Goal: Task Accomplishment & Management: Manage account settings

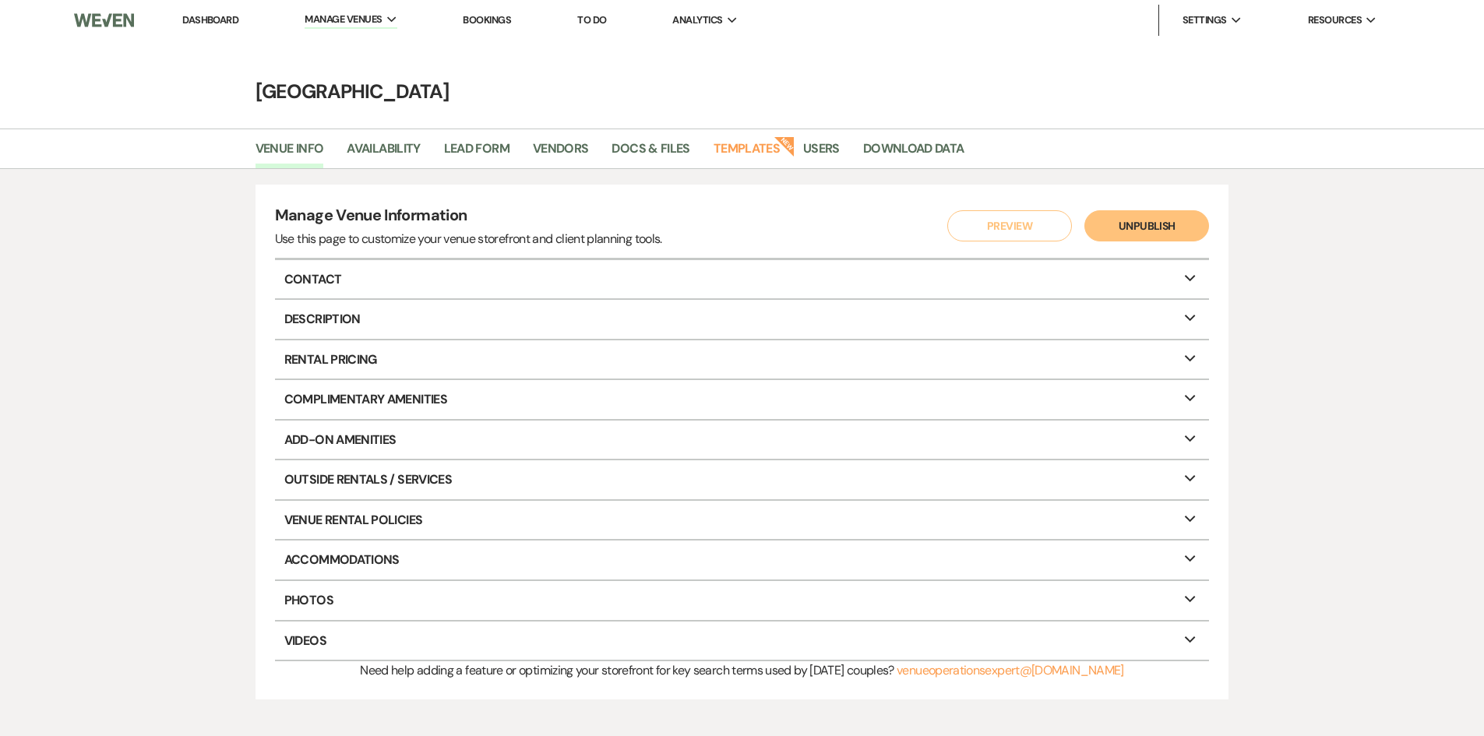
click at [216, 11] on li "Dashboard" at bounding box center [211, 20] width 72 height 31
click at [189, 17] on link "Dashboard" at bounding box center [210, 19] width 56 height 13
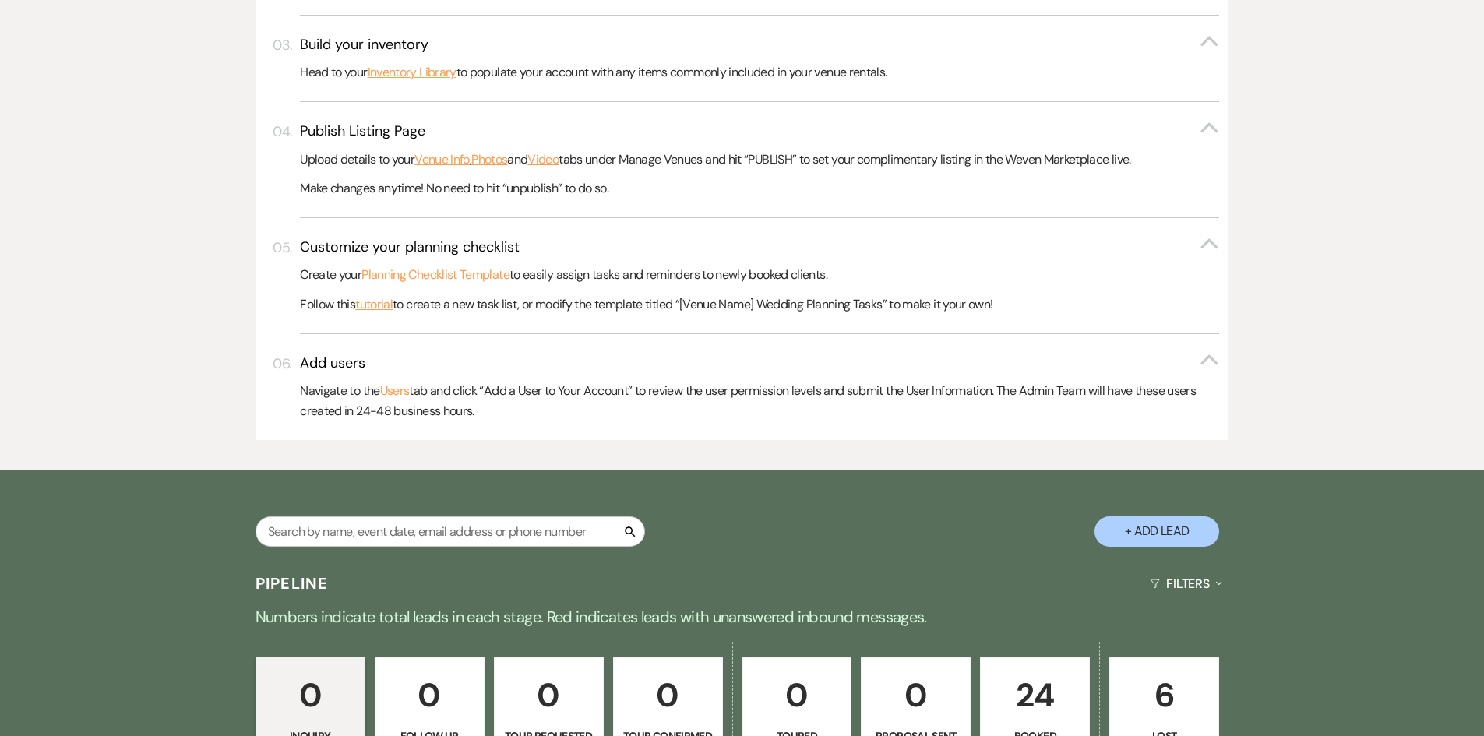
scroll to position [779, 0]
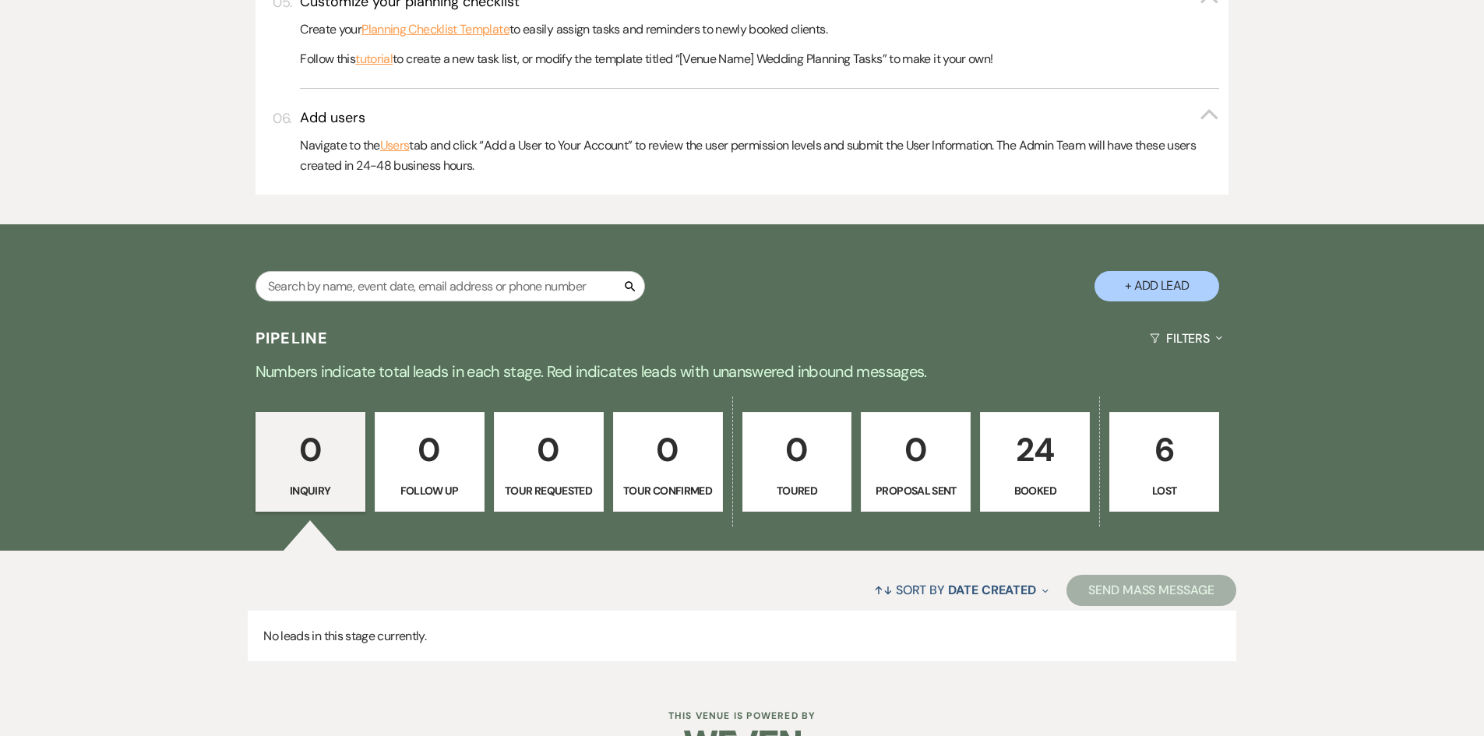
click at [1054, 469] on p "24" at bounding box center [1035, 450] width 90 height 52
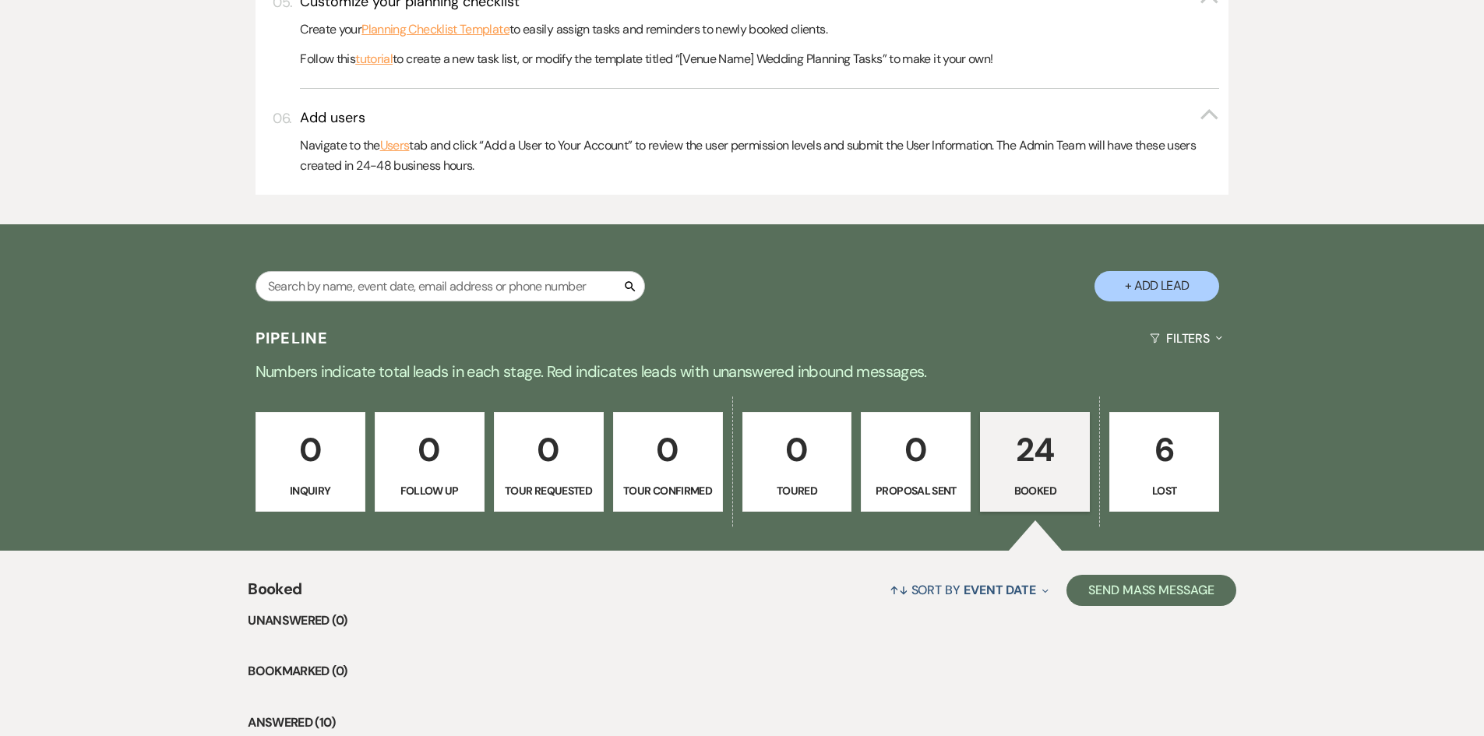
scroll to position [1247, 0]
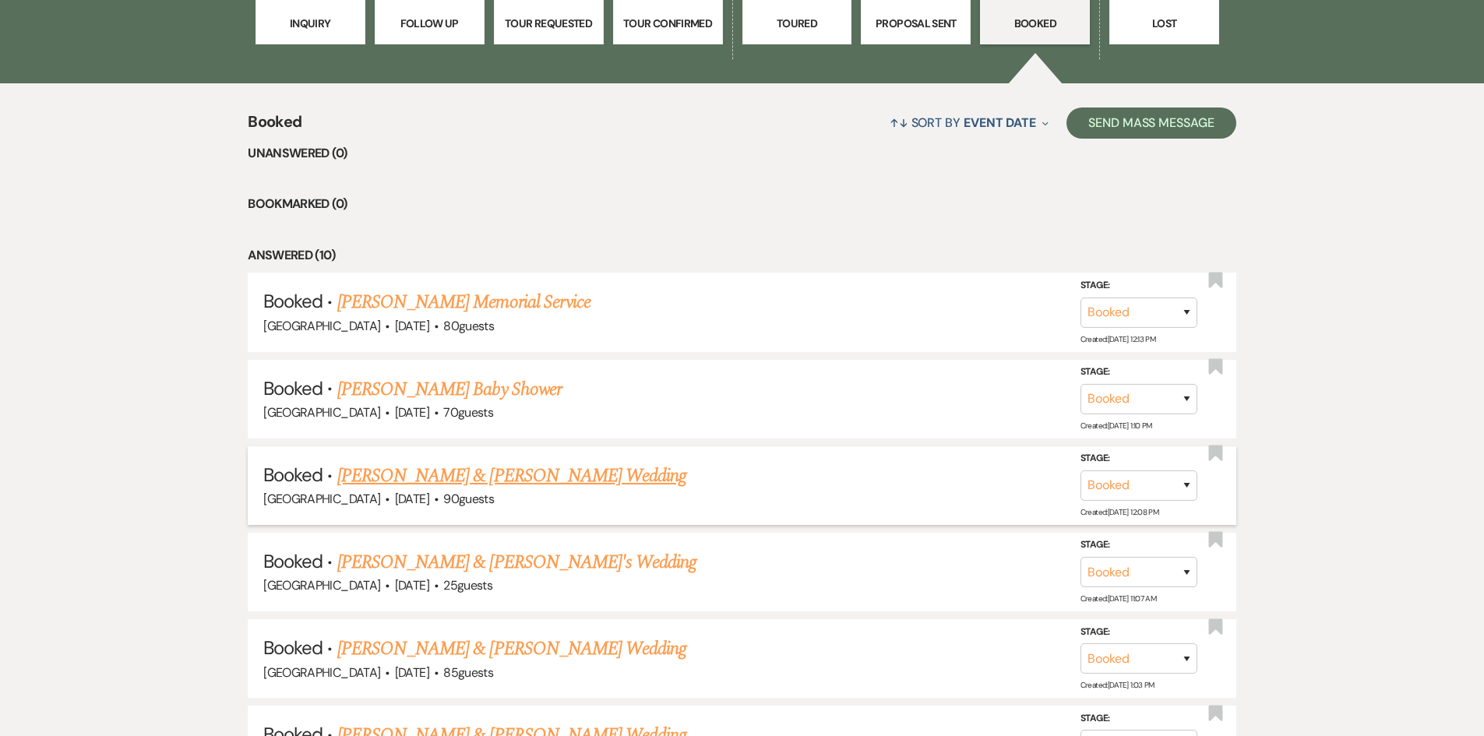
click at [545, 471] on link "[PERSON_NAME] & [PERSON_NAME] Wedding" at bounding box center [511, 476] width 349 height 28
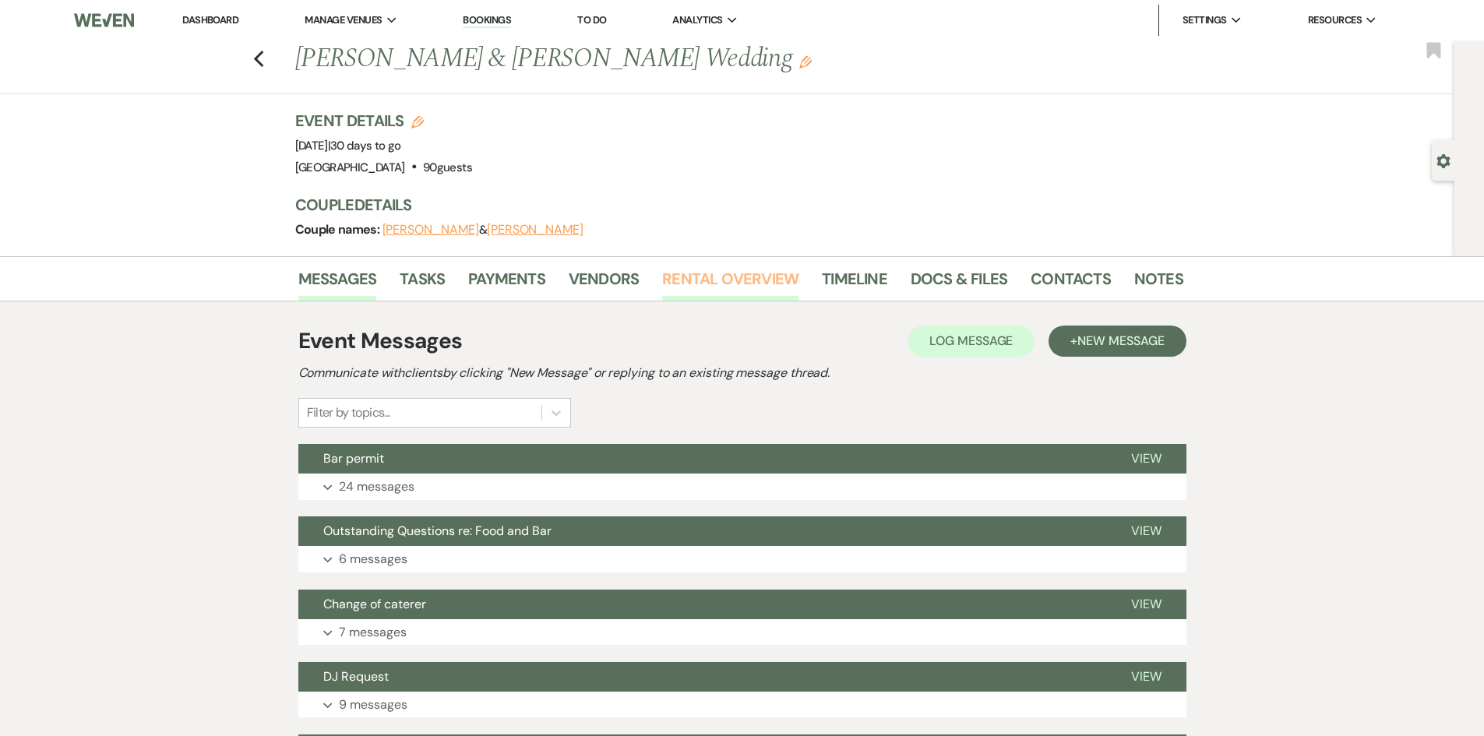
click at [700, 281] on link "Rental Overview" at bounding box center [730, 283] width 136 height 34
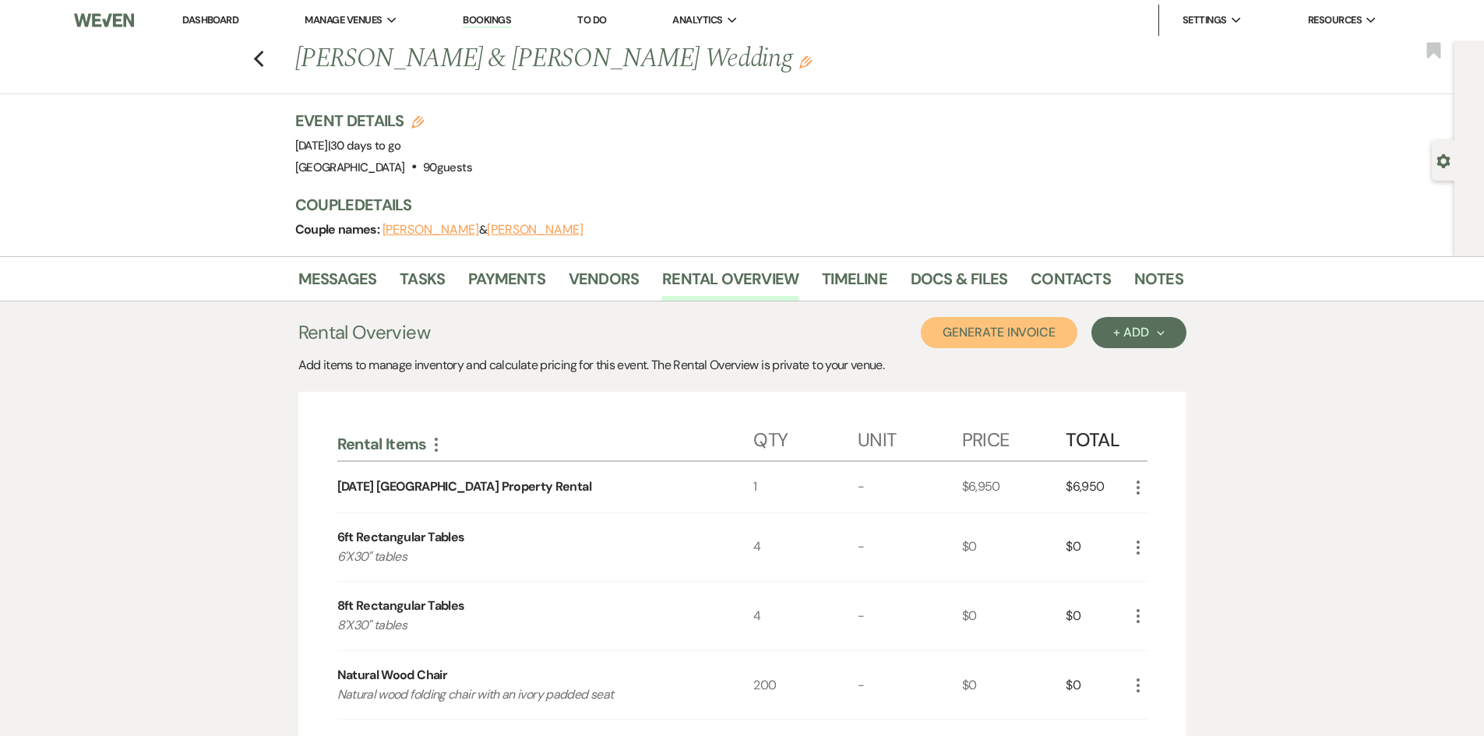
click at [965, 341] on button "Generate Invoice" at bounding box center [999, 332] width 157 height 31
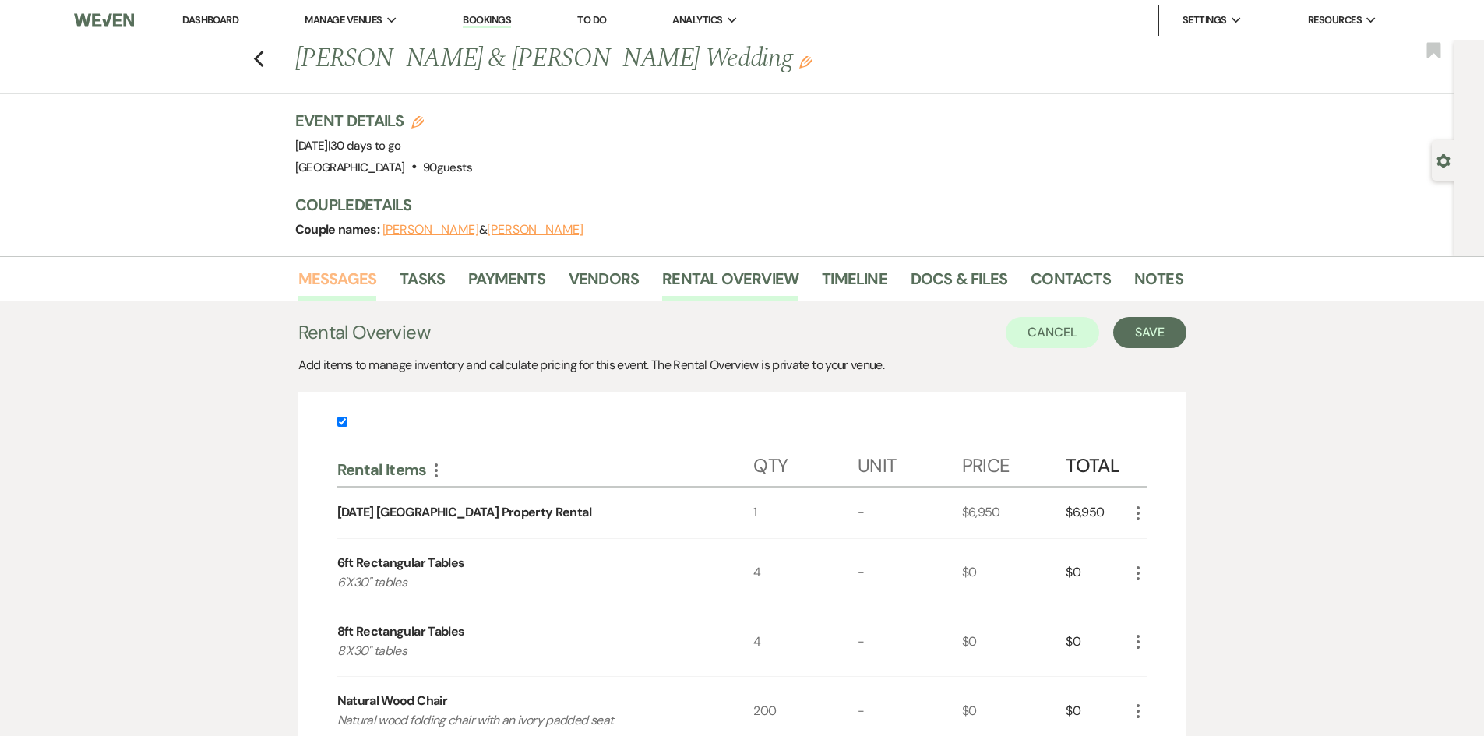
click at [358, 268] on link "Messages" at bounding box center [337, 283] width 79 height 34
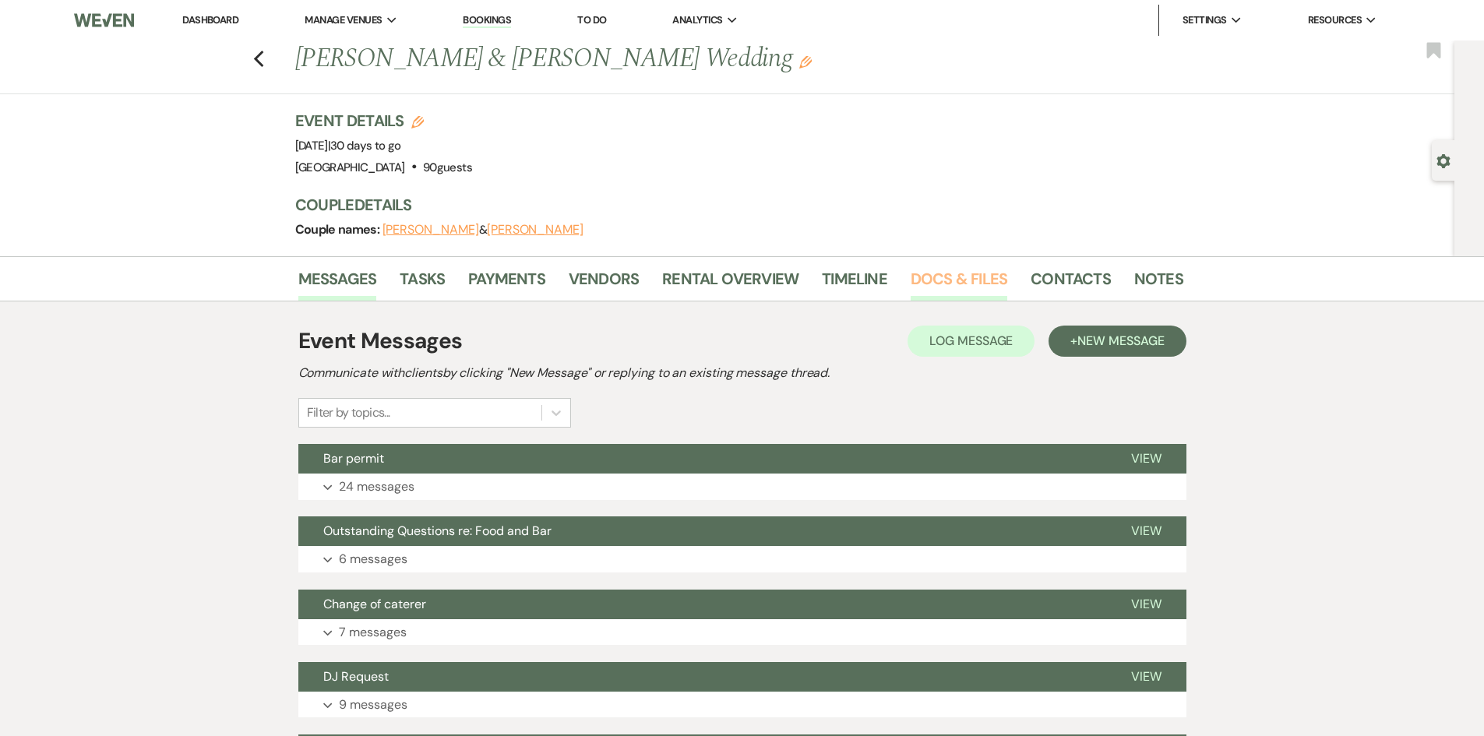
click at [928, 270] on link "Docs & Files" at bounding box center [959, 283] width 97 height 34
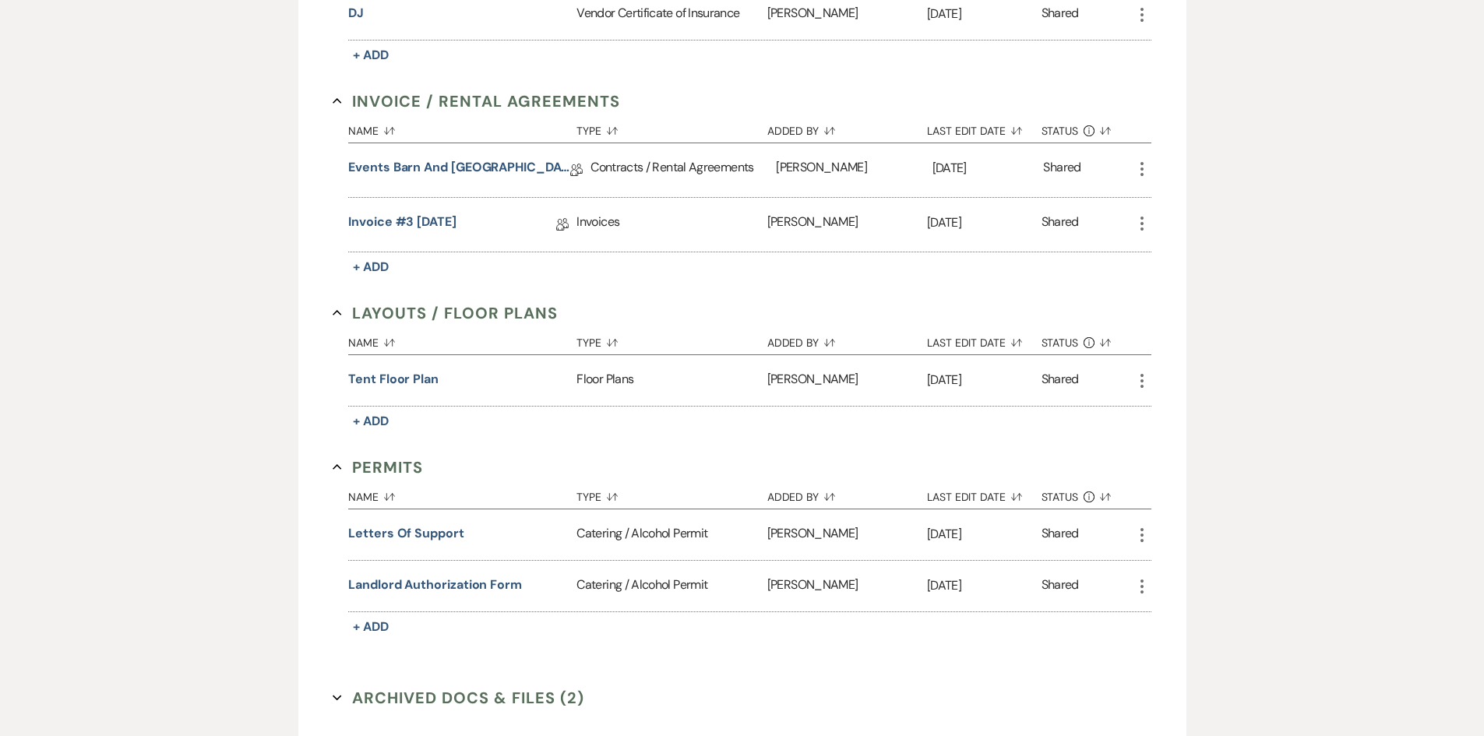
scroll to position [701, 0]
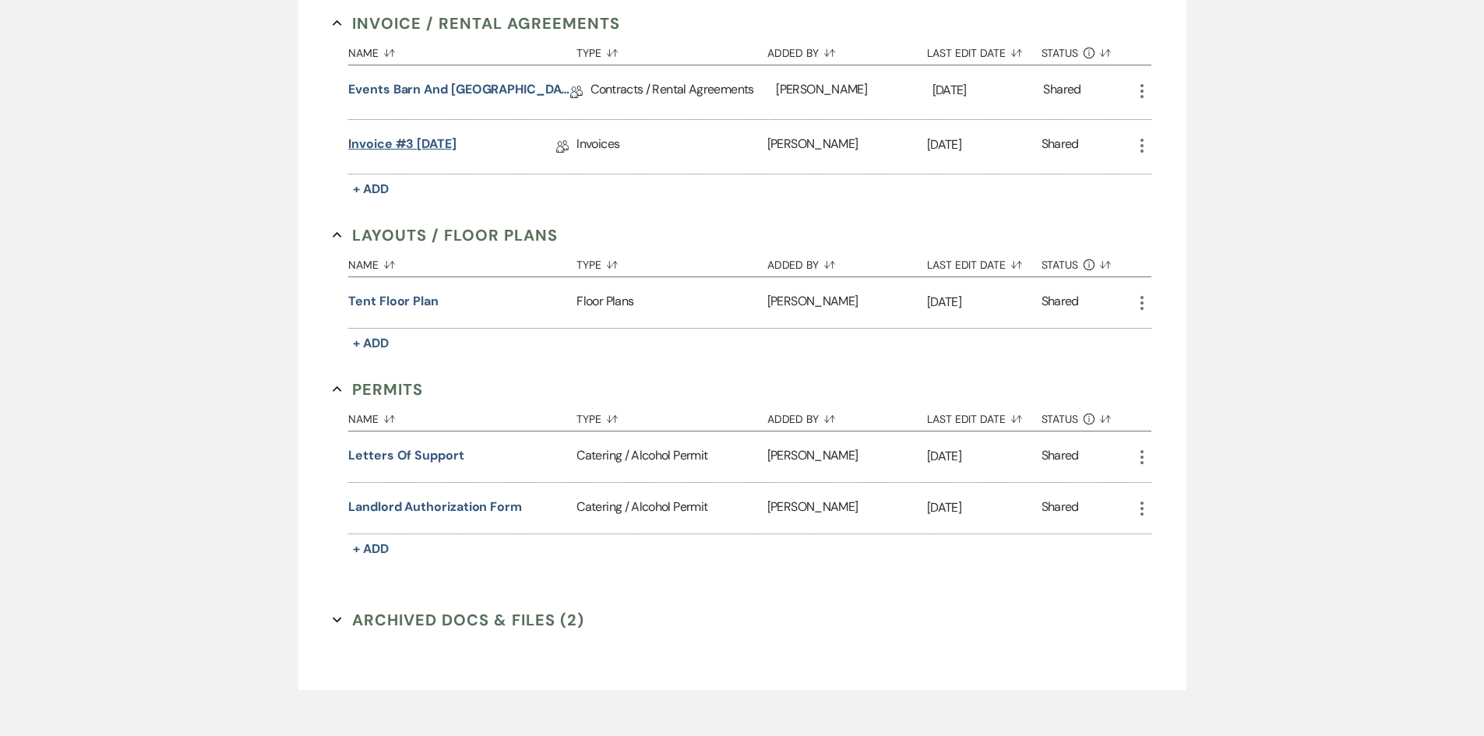
click at [419, 148] on link "Invoice #3 [DATE]" at bounding box center [402, 147] width 108 height 24
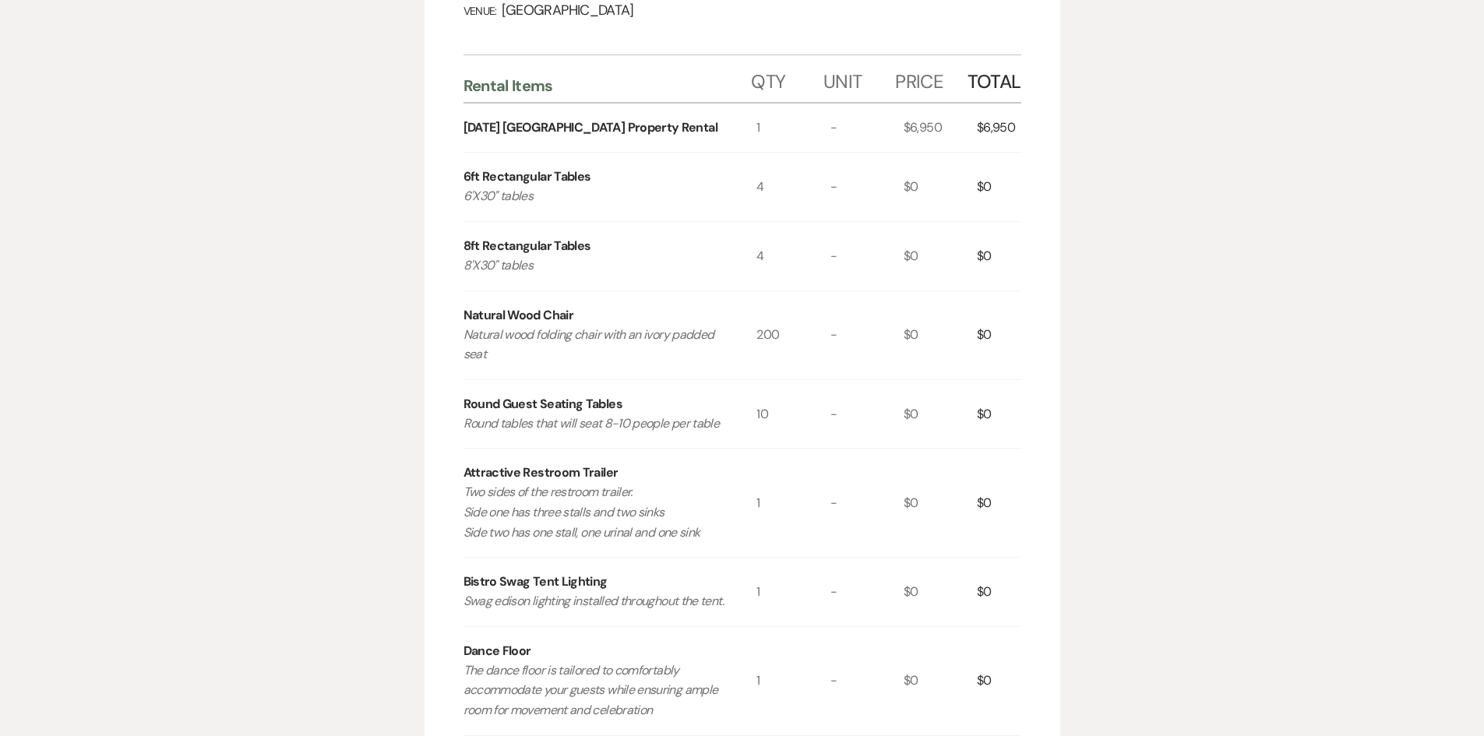
scroll to position [78, 0]
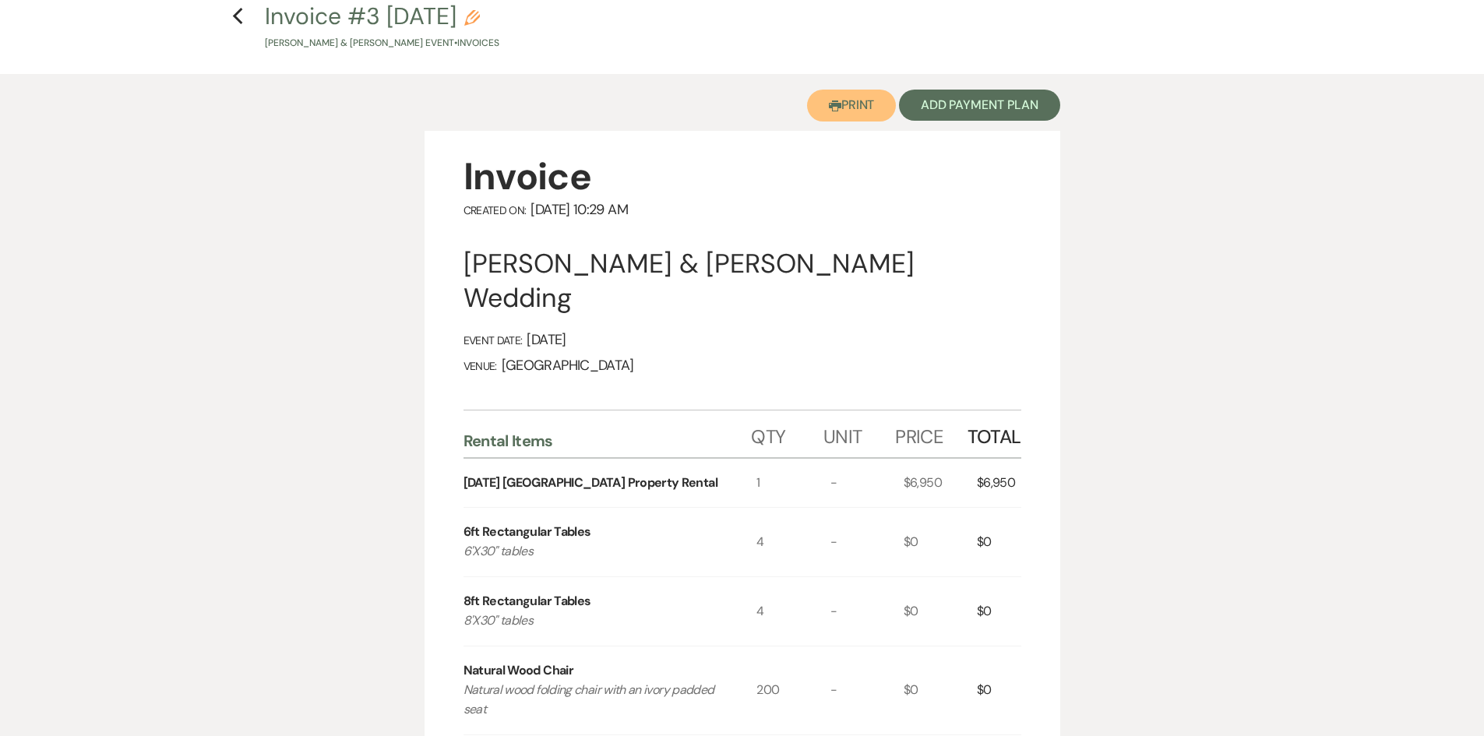
click at [848, 96] on button "Printer Print" at bounding box center [852, 106] width 90 height 32
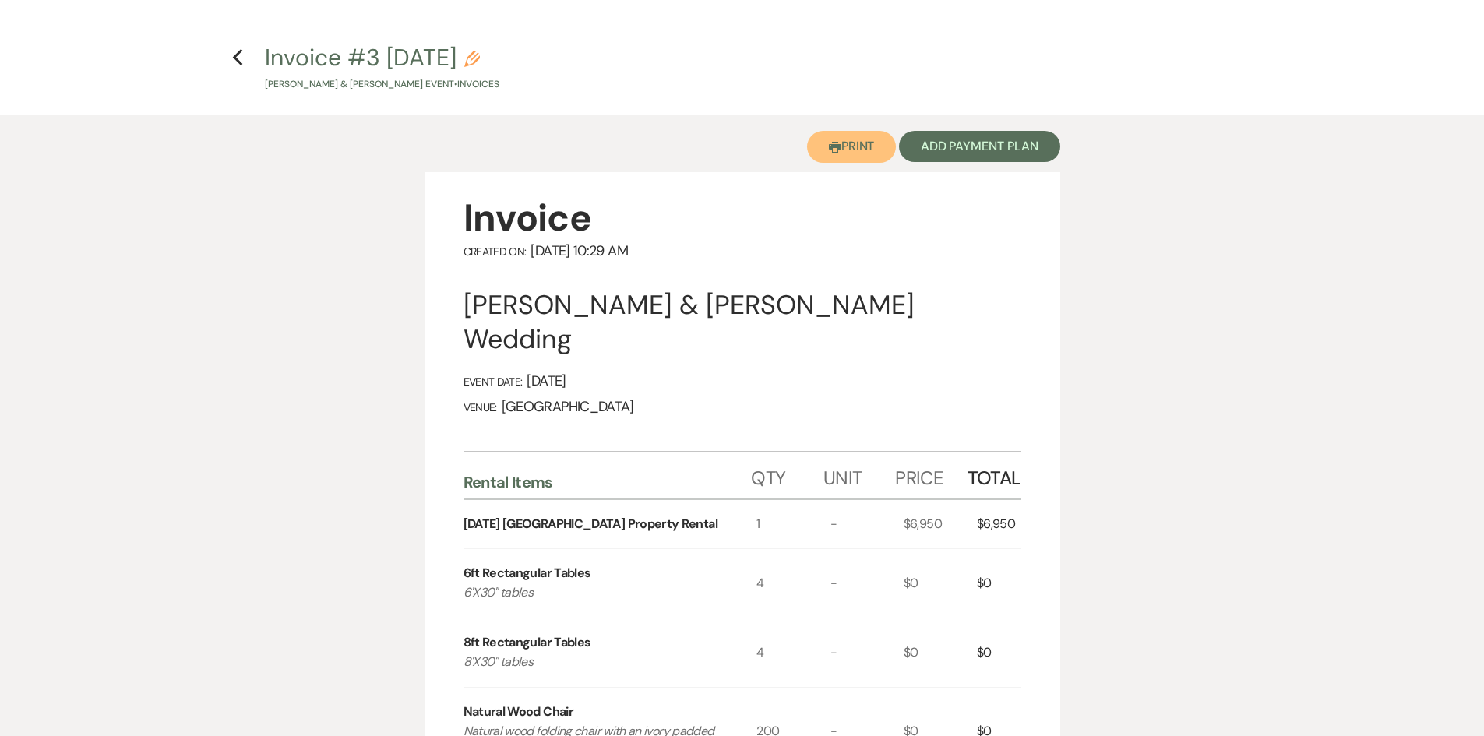
scroll to position [0, 0]
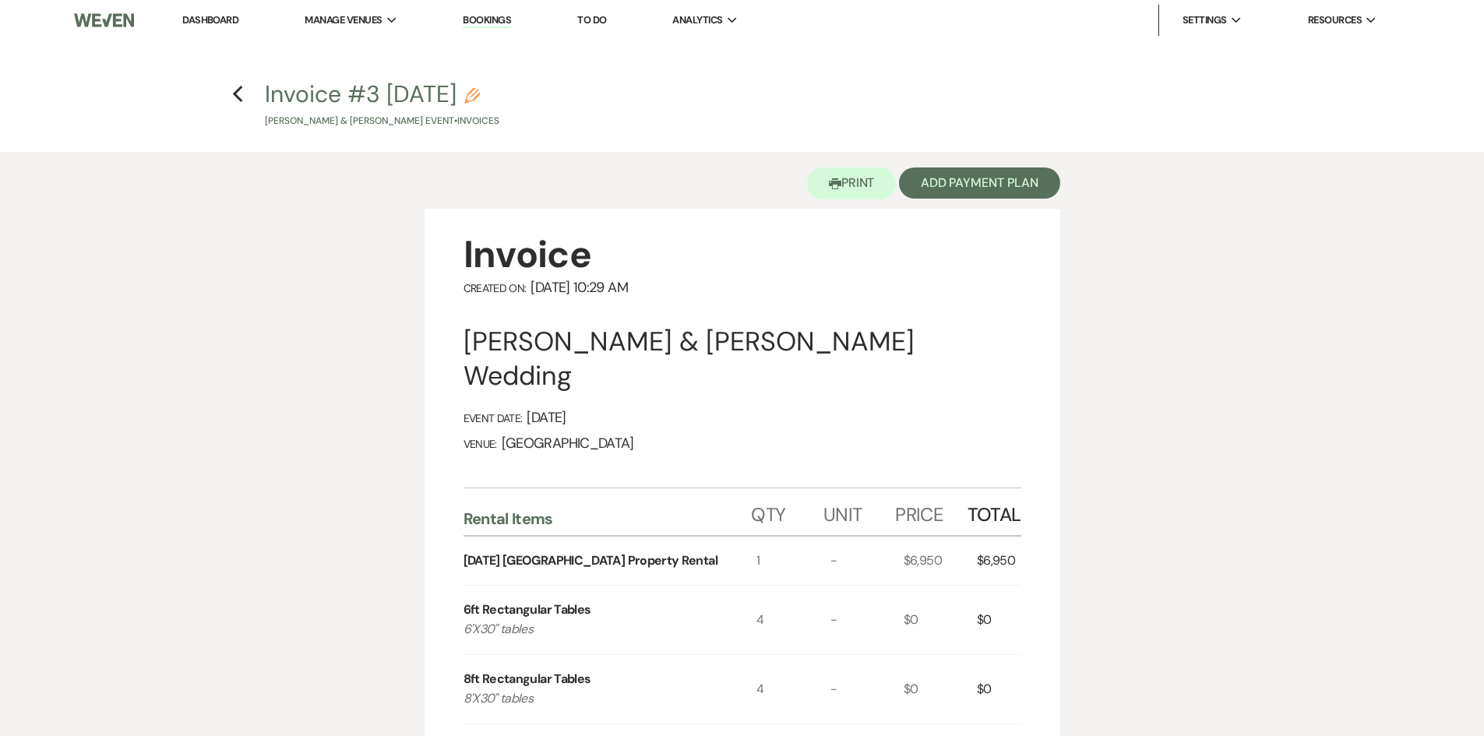
click at [228, 97] on h4 "Previous Invoice #3 [DATE] Pencil [PERSON_NAME] & [PERSON_NAME] Event • Invoices" at bounding box center [743, 103] width 1122 height 51
click at [242, 90] on icon "Previous" at bounding box center [238, 94] width 12 height 19
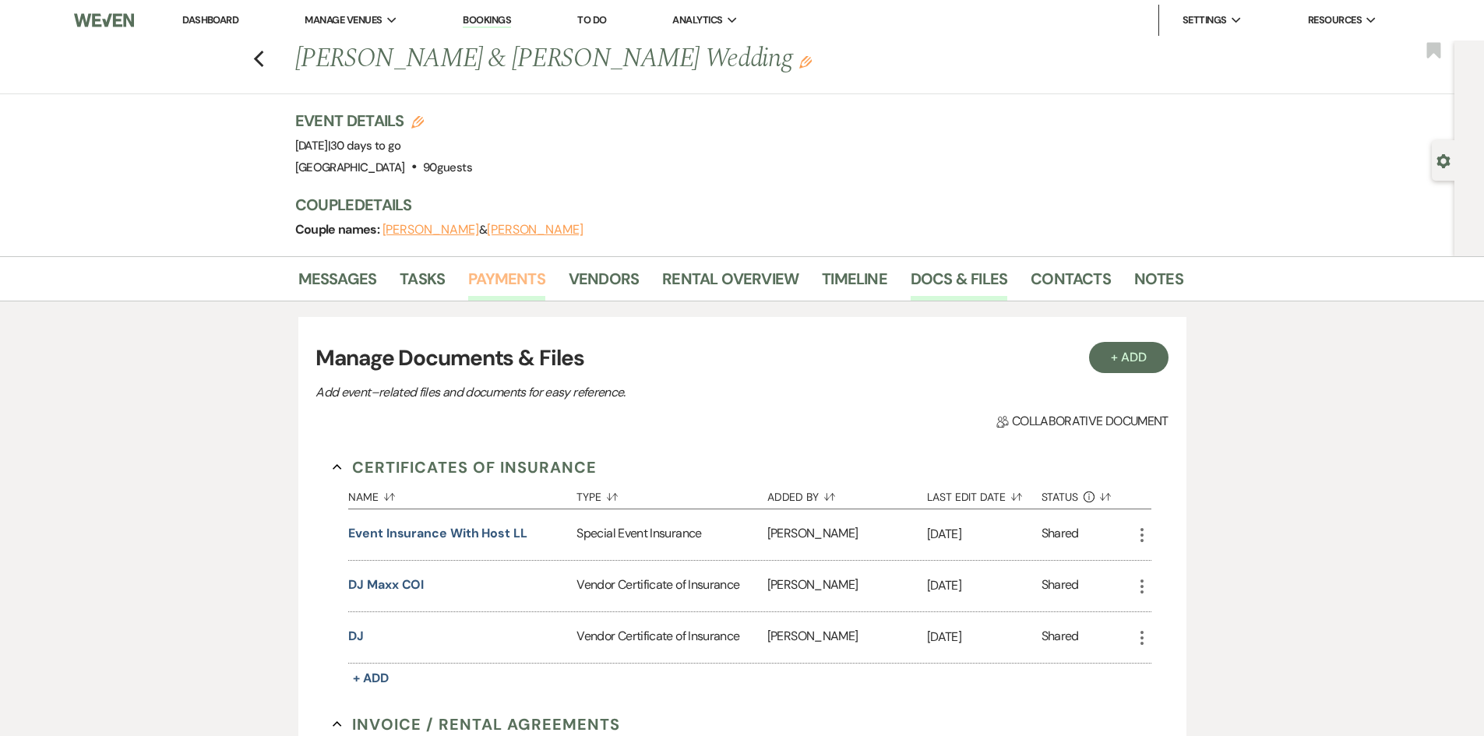
click at [504, 283] on link "Payments" at bounding box center [506, 283] width 77 height 34
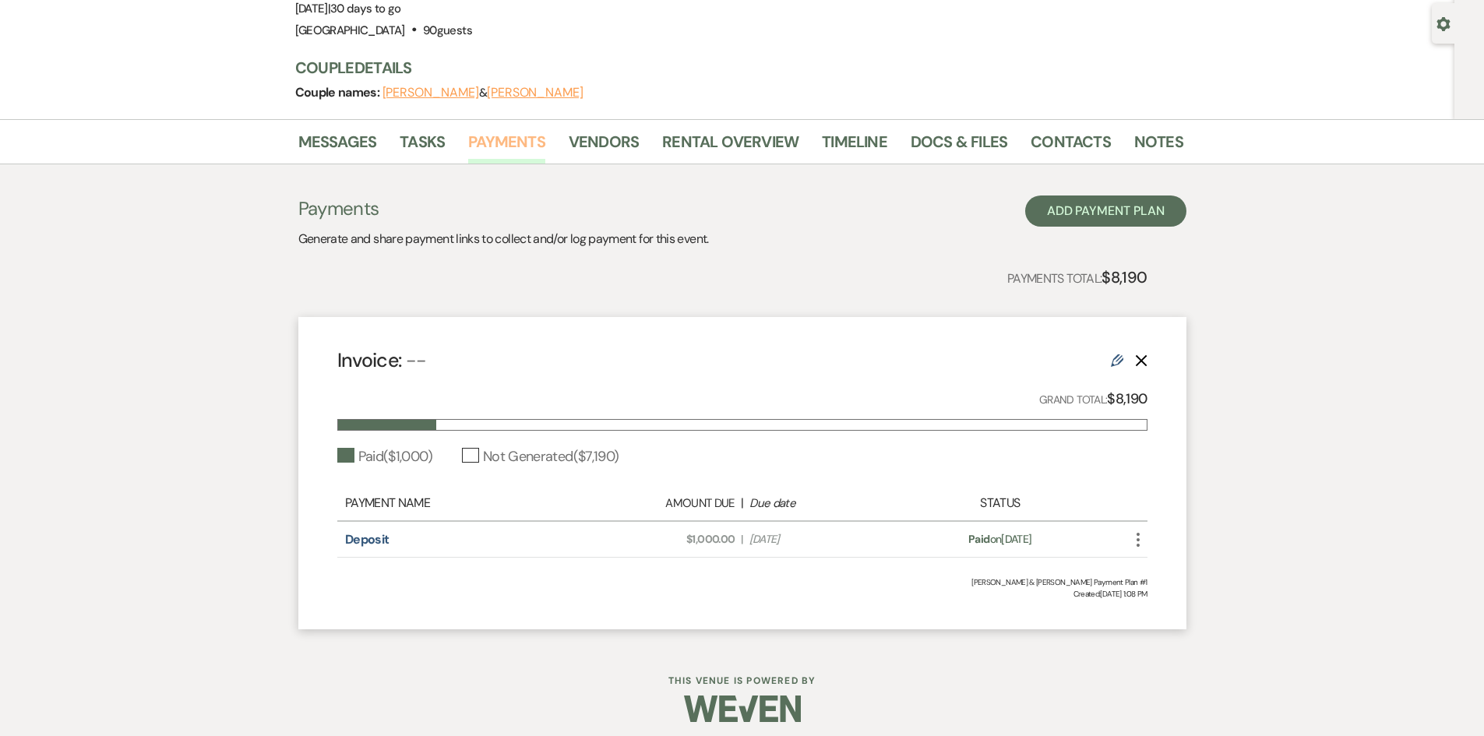
scroll to position [146, 0]
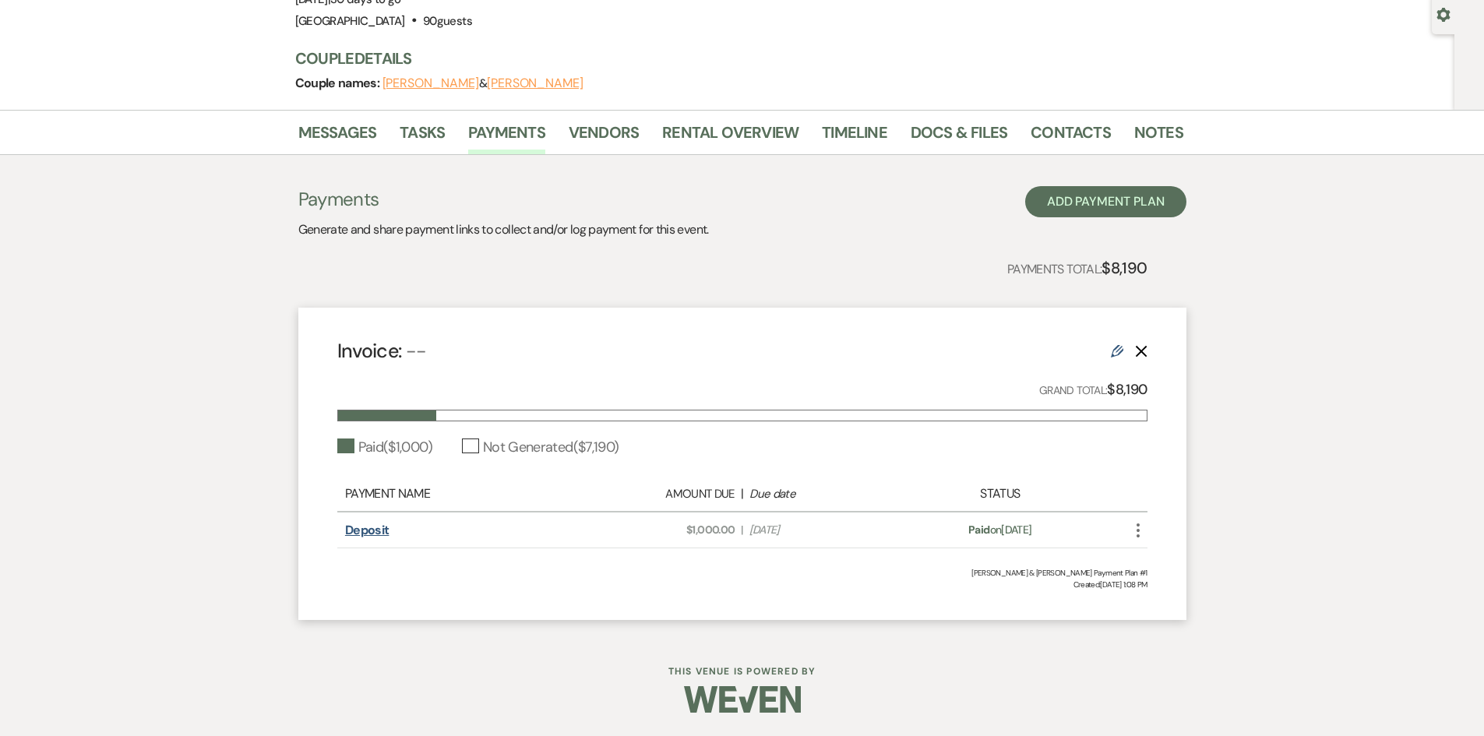
click at [375, 528] on link "Deposit" at bounding box center [367, 530] width 44 height 16
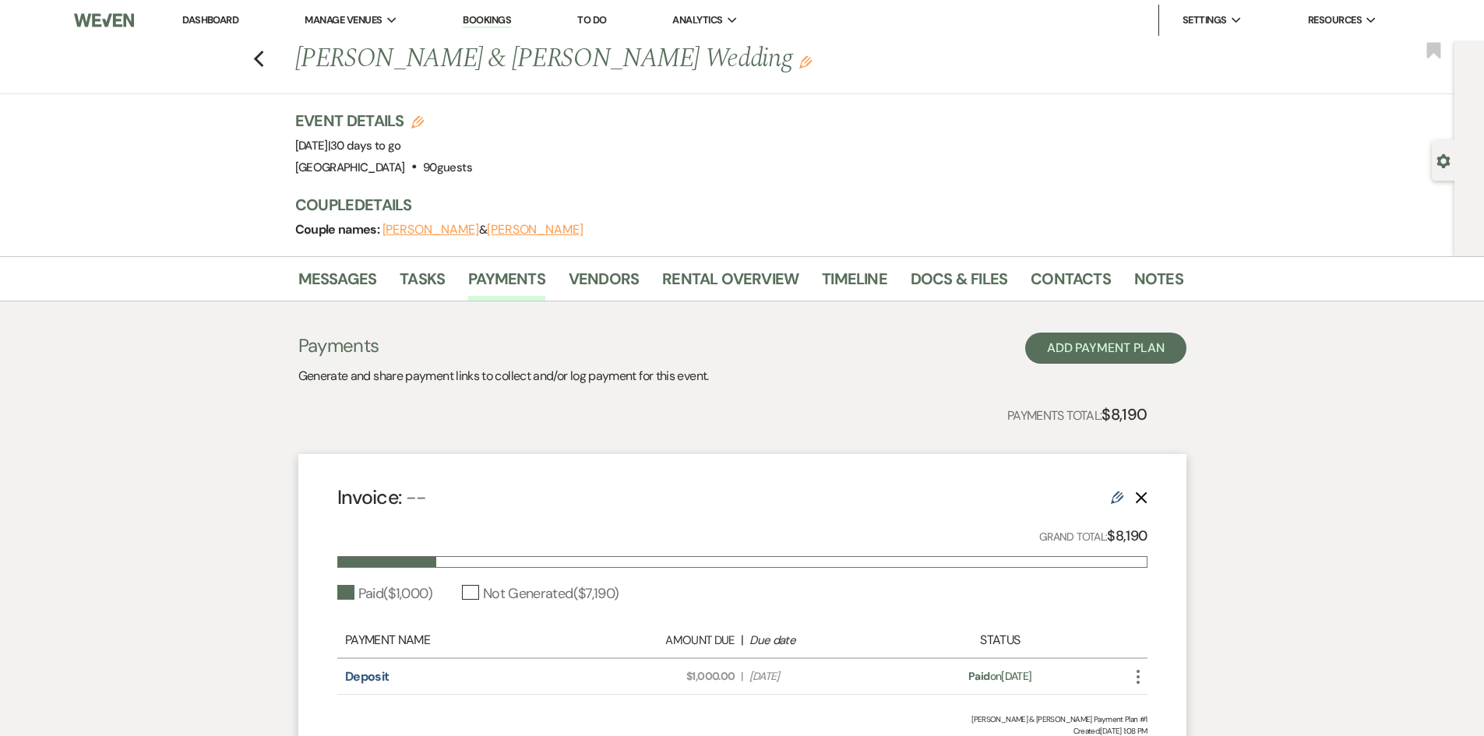
click at [117, 13] on img at bounding box center [103, 20] width 59 height 33
